Goal: Transaction & Acquisition: Purchase product/service

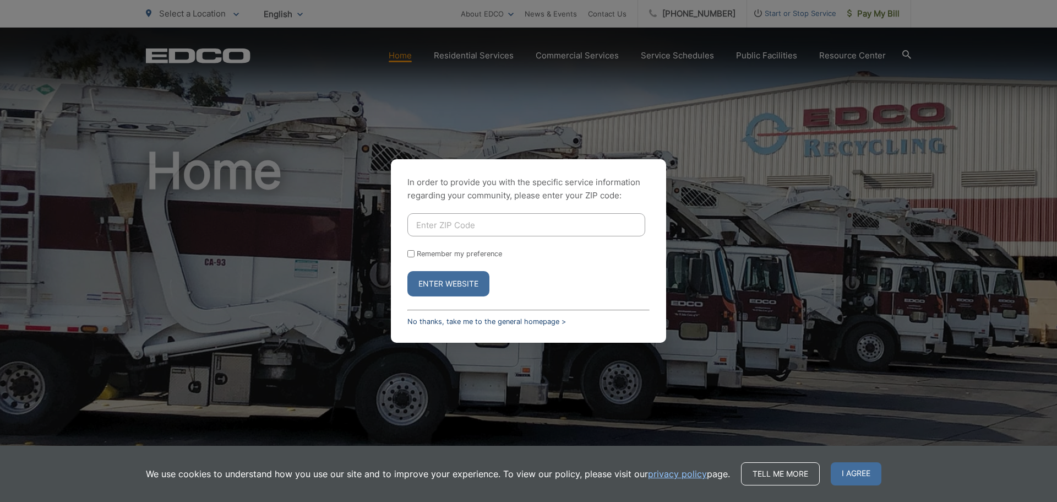
click at [469, 324] on link "No thanks, take me to the general homepage >" at bounding box center [486, 321] width 159 height 8
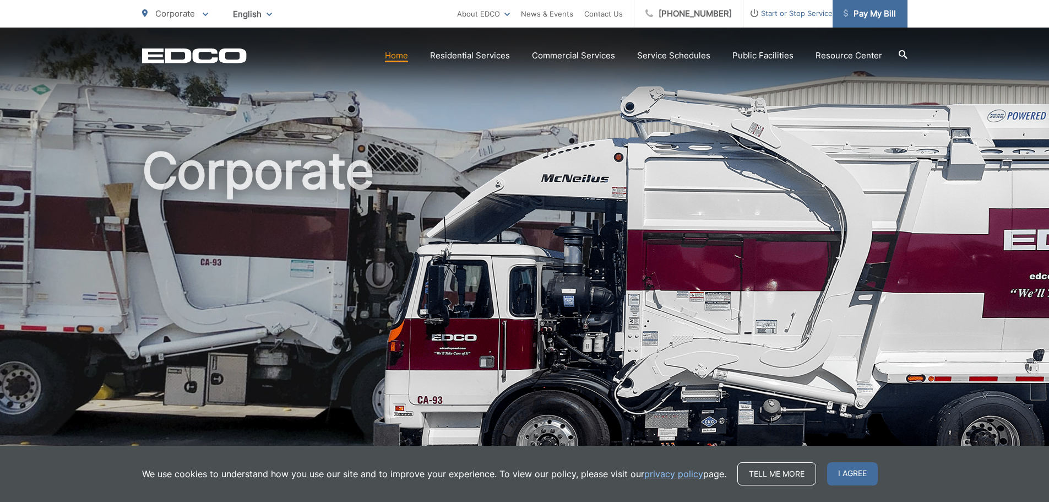
click at [879, 20] on span "Pay My Bill" at bounding box center [869, 13] width 52 height 13
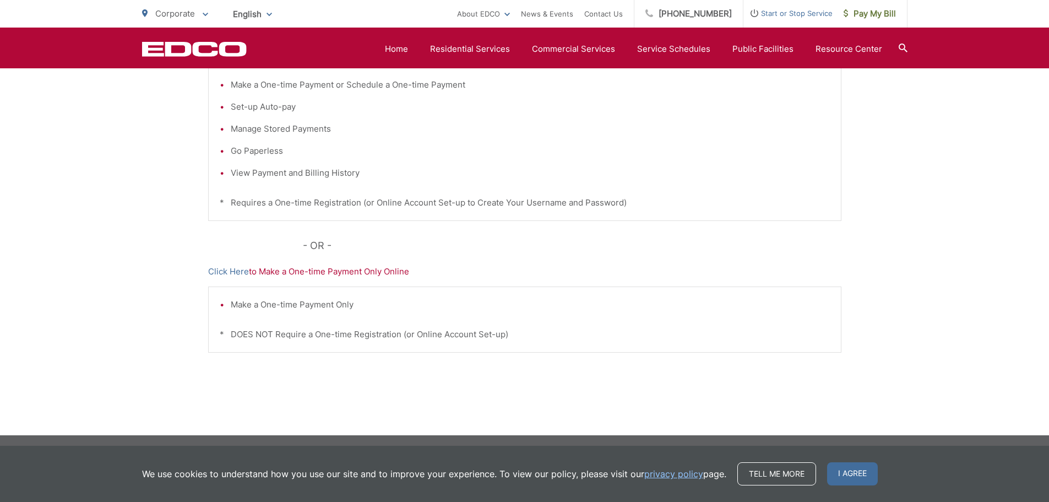
scroll to position [281, 0]
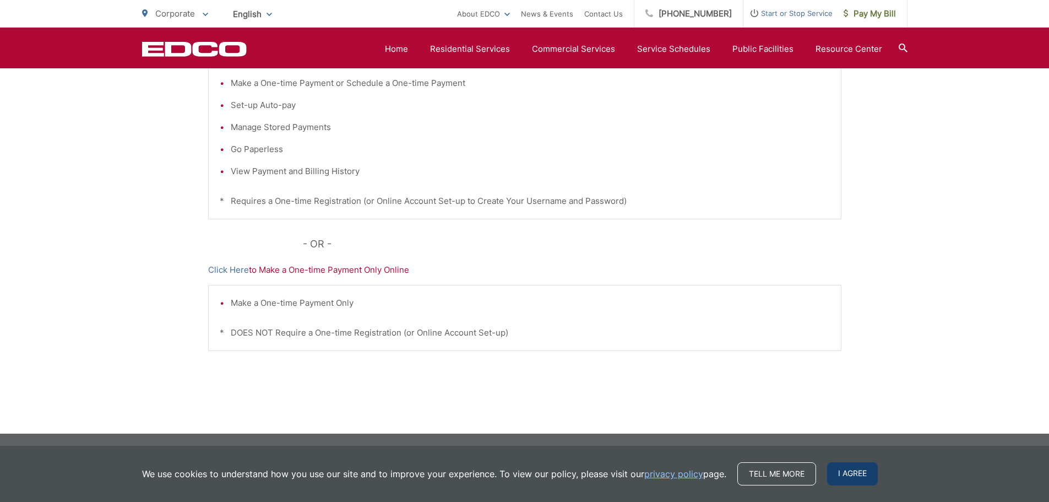
click at [862, 474] on span "I agree" at bounding box center [852, 473] width 51 height 23
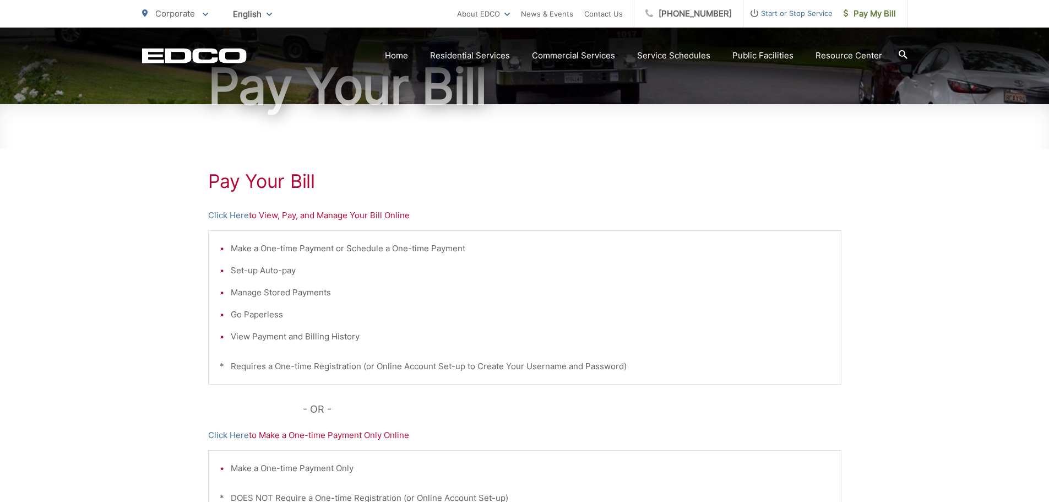
scroll to position [61, 0]
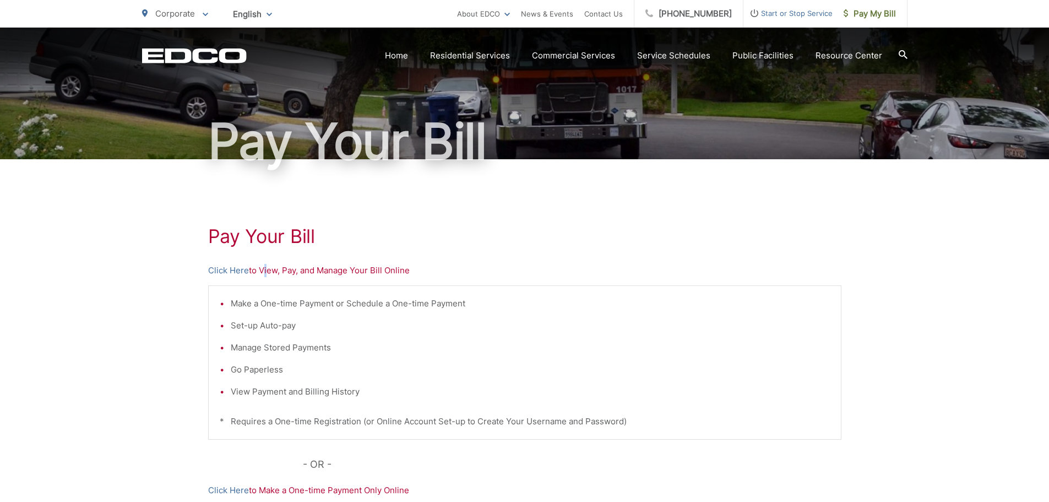
click at [265, 273] on p "Click Here to View, Pay, and Manage Your Bill Online" at bounding box center [524, 270] width 633 height 13
drag, startPoint x: 296, startPoint y: 265, endPoint x: 290, endPoint y: 271, distance: 8.2
click at [295, 266] on p "Click Here to View, Pay, and Manage Your Bill Online" at bounding box center [524, 270] width 633 height 13
click at [241, 274] on link "Click Here" at bounding box center [228, 270] width 41 height 13
